Goal: Transaction & Acquisition: Purchase product/service

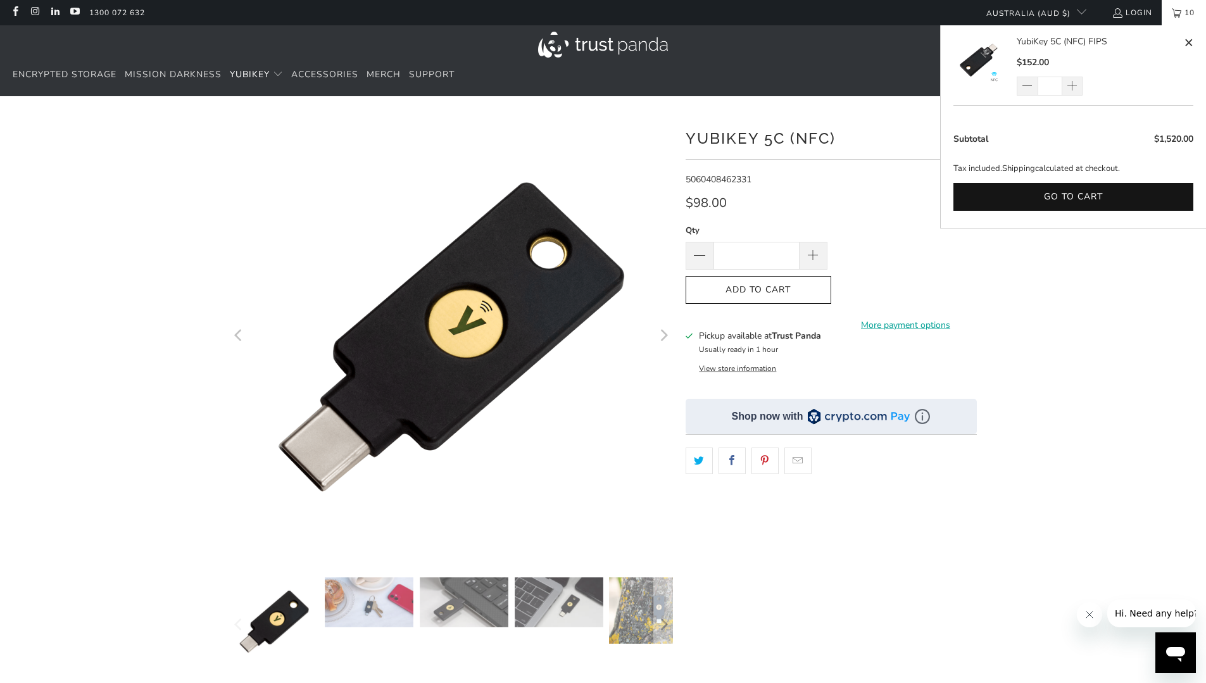
click at [1190, 11] on span "10" at bounding box center [1189, 12] width 16 height 25
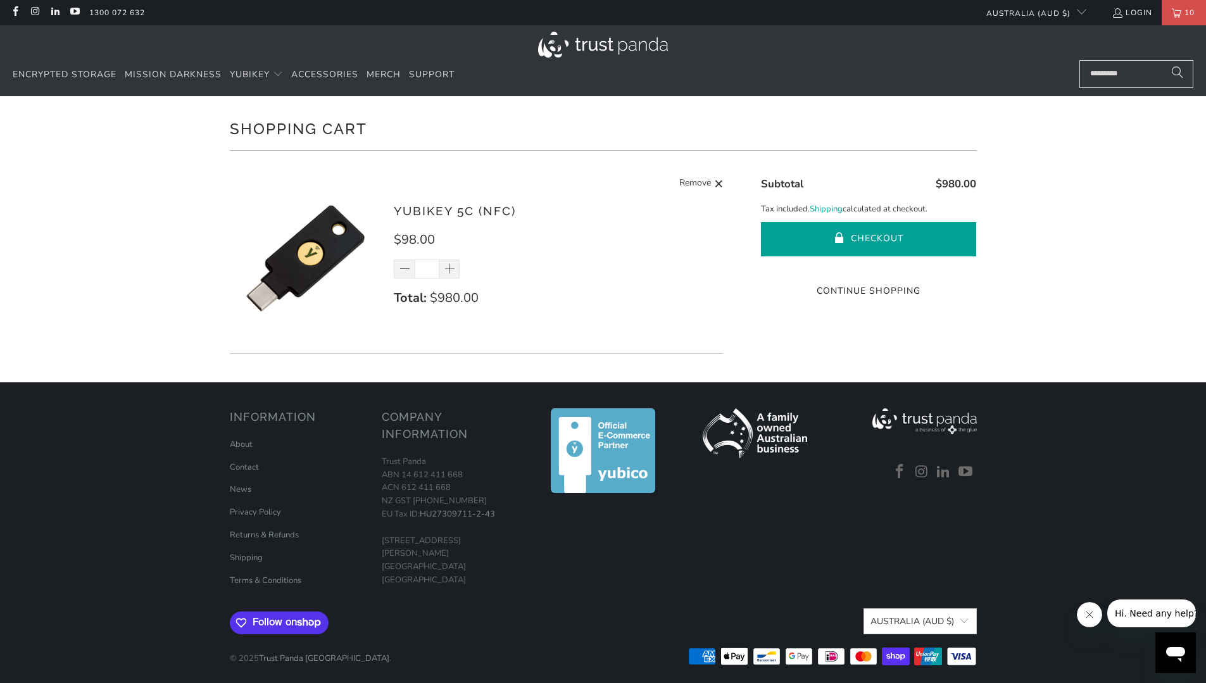
click at [874, 234] on button "Checkout" at bounding box center [868, 239] width 215 height 34
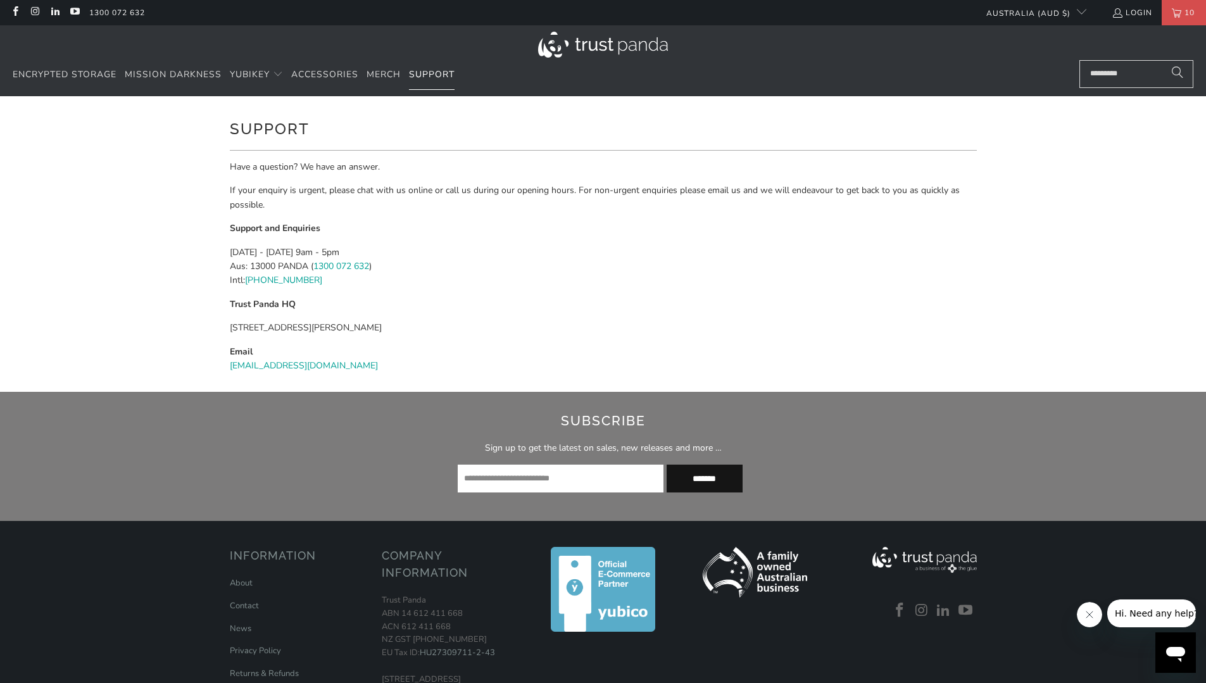
click at [431, 72] on span "Support" at bounding box center [432, 74] width 46 height 12
click at [536, 270] on p "[DATE] - [DATE] 9am - 5pm Aus: 13000 PANDA ( 1300 072 632 ) Intl: [PHONE_NUMBER]" at bounding box center [603, 267] width 747 height 42
click at [1128, 12] on link "Login" at bounding box center [1132, 13] width 41 height 14
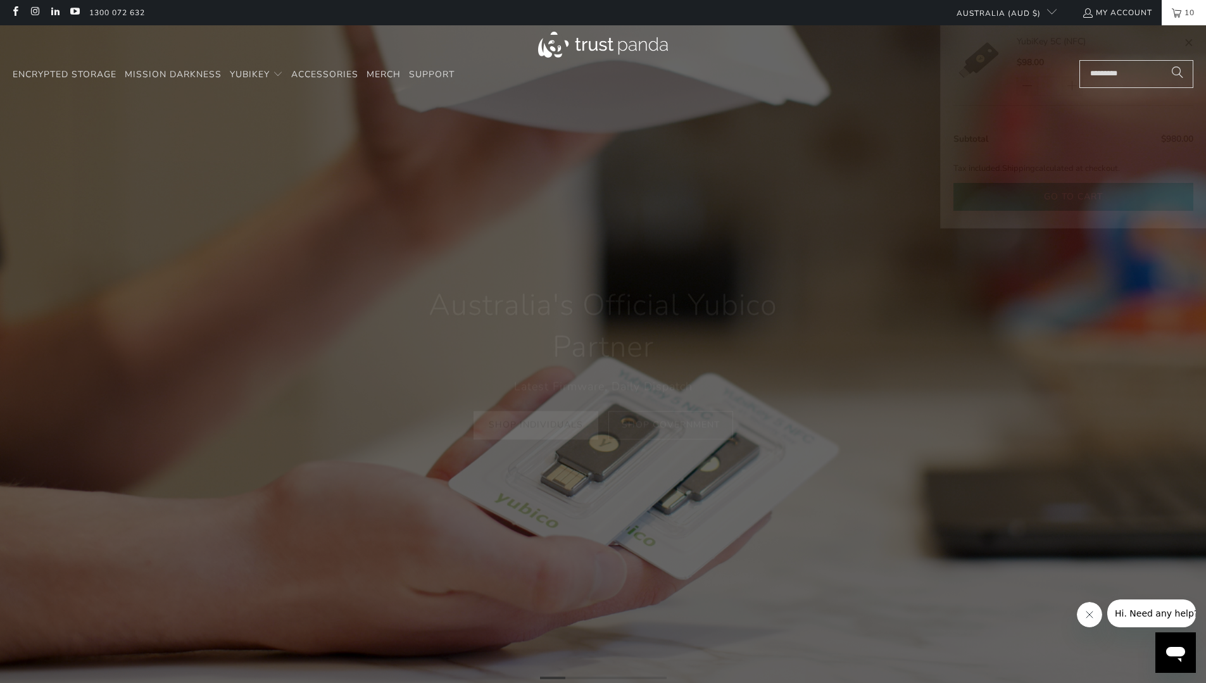
scroll to position [0, 243]
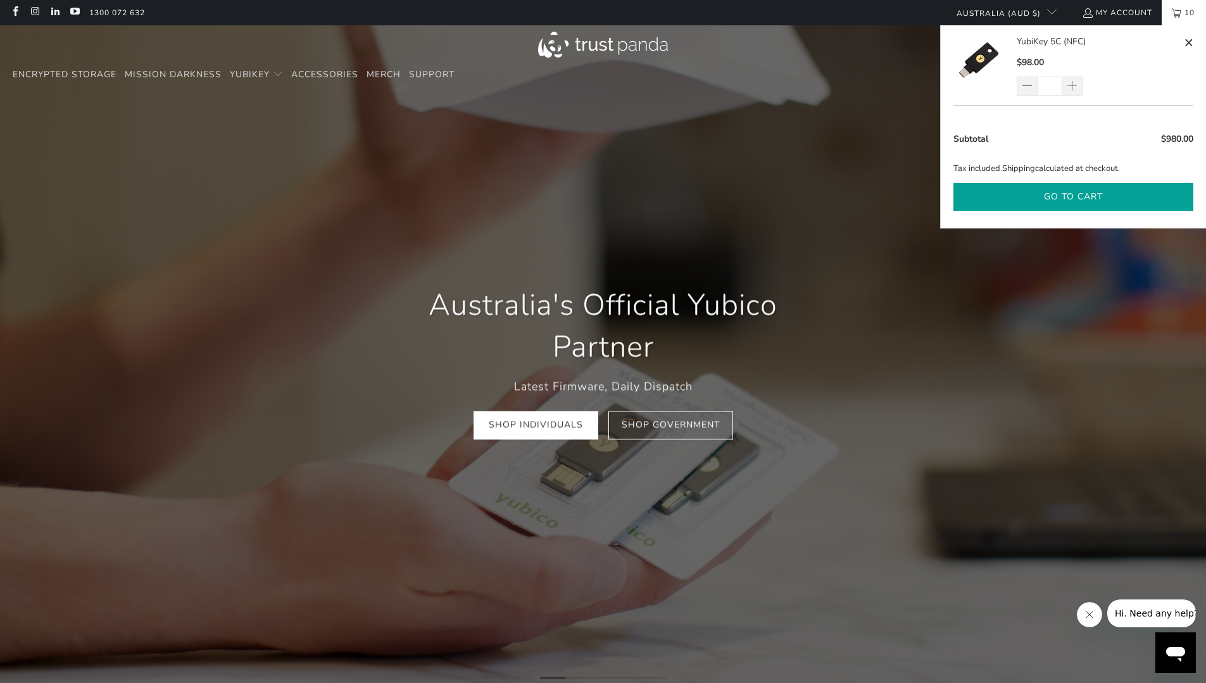
click at [1100, 196] on button "Go to cart" at bounding box center [1073, 197] width 240 height 28
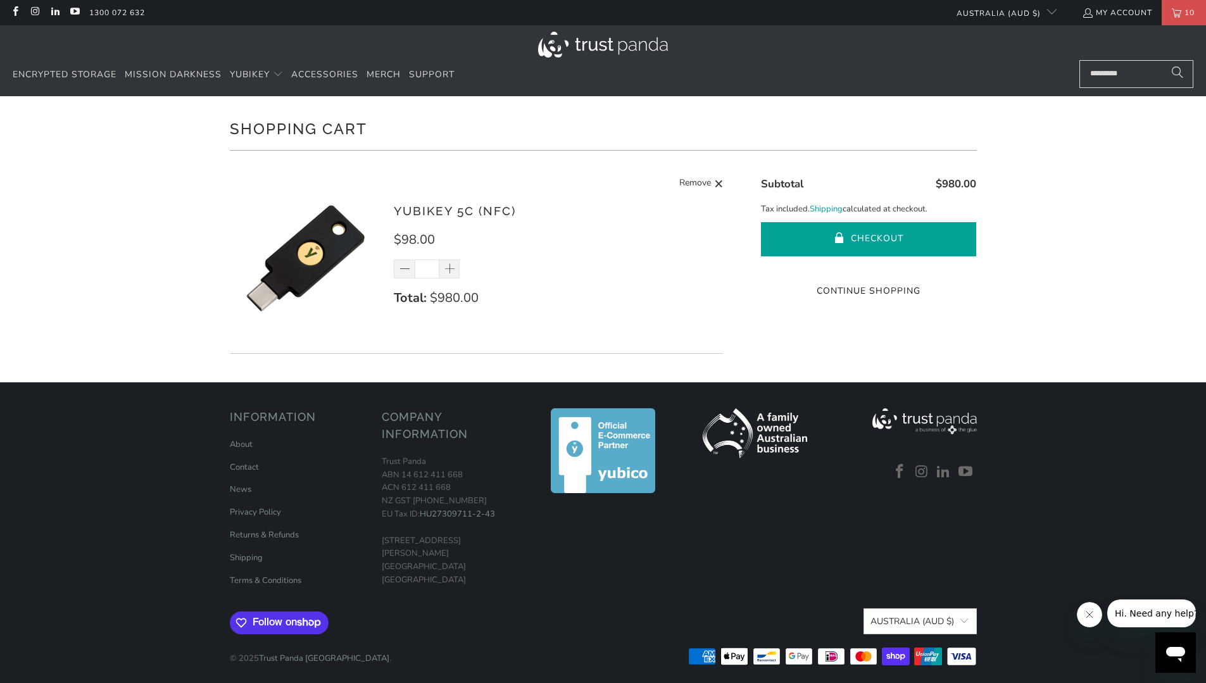
click at [866, 234] on button "Checkout" at bounding box center [868, 239] width 215 height 34
